Goal: Learn about a topic

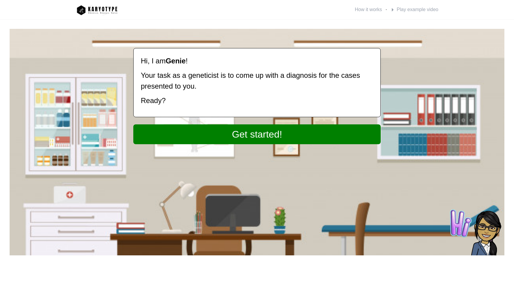
click at [258, 135] on link "Get started!" at bounding box center [257, 134] width 248 height 20
click at [237, 139] on link "Get started!" at bounding box center [257, 134] width 248 height 20
